Goal: Task Accomplishment & Management: Use online tool/utility

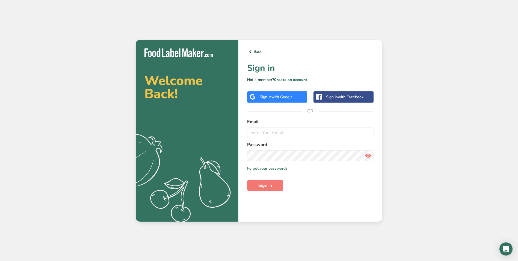
click at [291, 94] on div "Sign in with Google" at bounding box center [276, 97] width 33 height 6
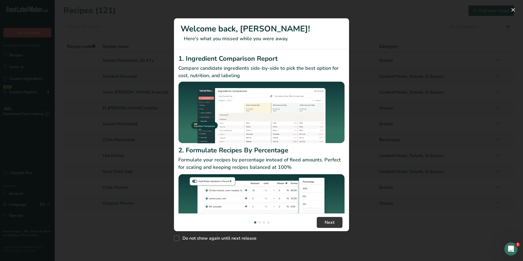
click at [196, 258] on div "New Features" at bounding box center [261, 130] width 523 height 261
